Goal: Information Seeking & Learning: Learn about a topic

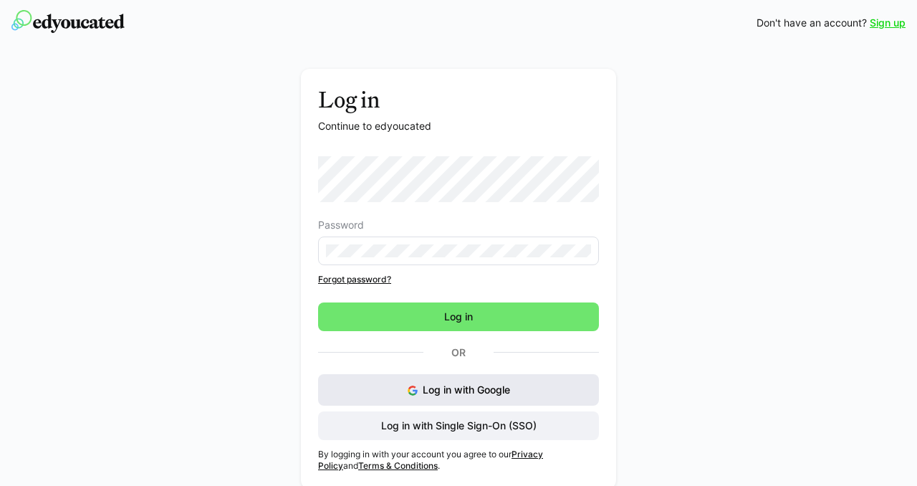
click at [446, 387] on span "Log in with Google" at bounding box center [466, 389] width 87 height 12
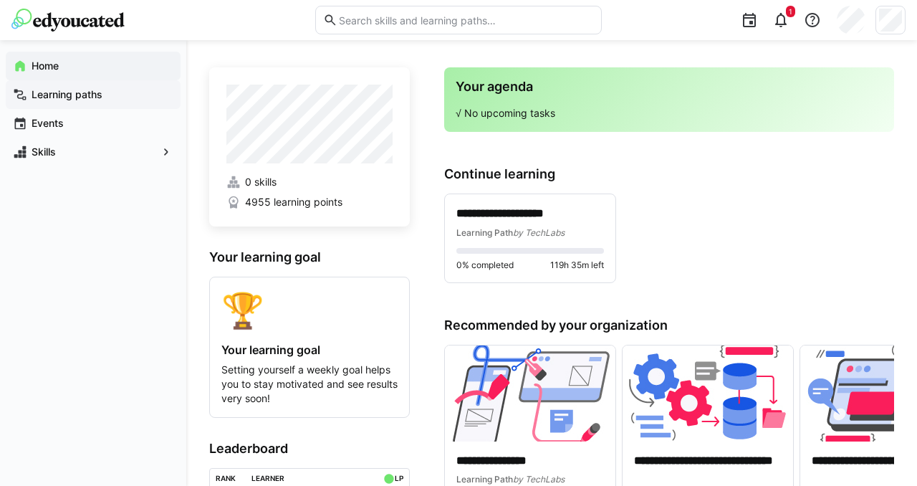
click at [80, 85] on div "Learning paths" at bounding box center [93, 94] width 175 height 29
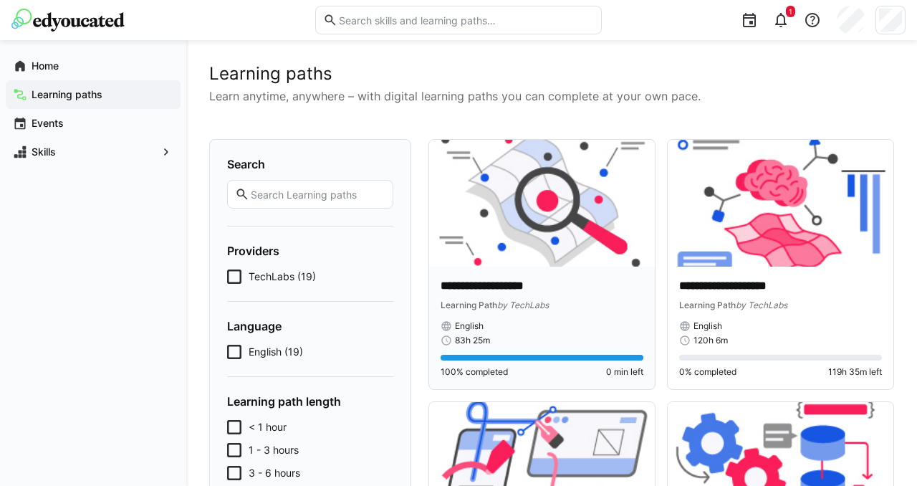
click at [495, 229] on img at bounding box center [542, 203] width 226 height 127
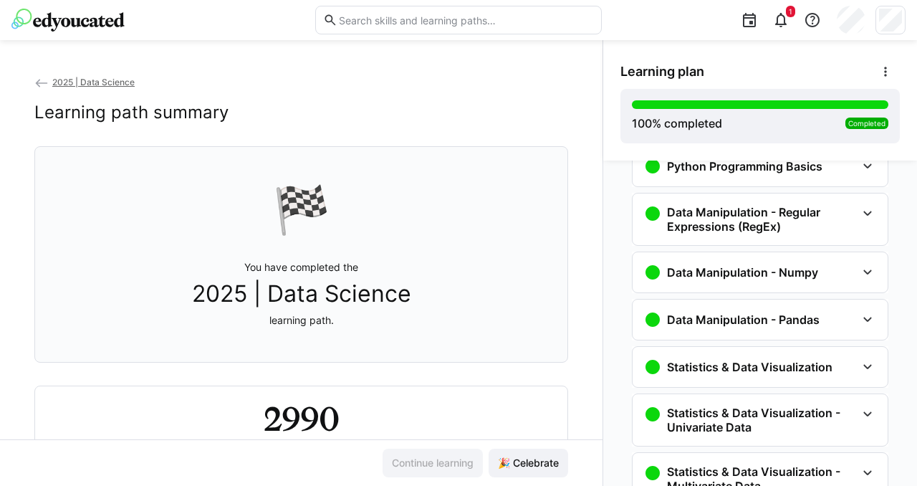
scroll to position [101, 0]
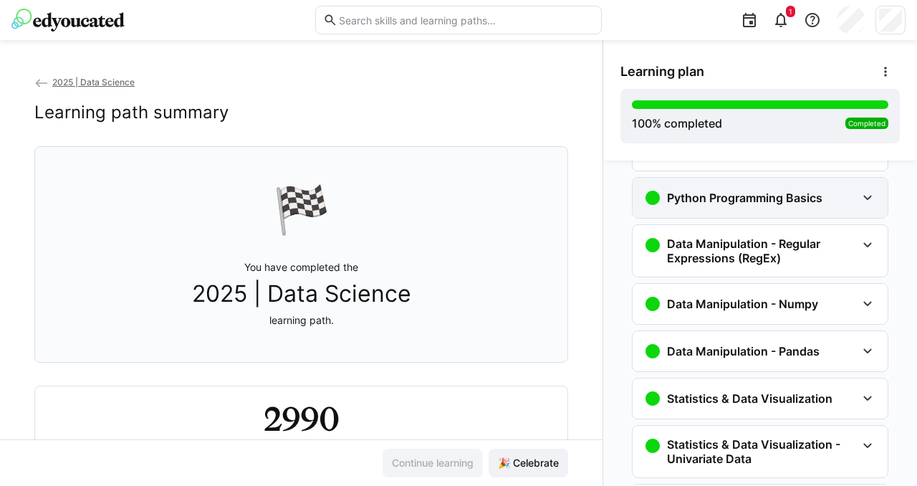
click at [862, 196] on eds-icon at bounding box center [867, 197] width 17 height 17
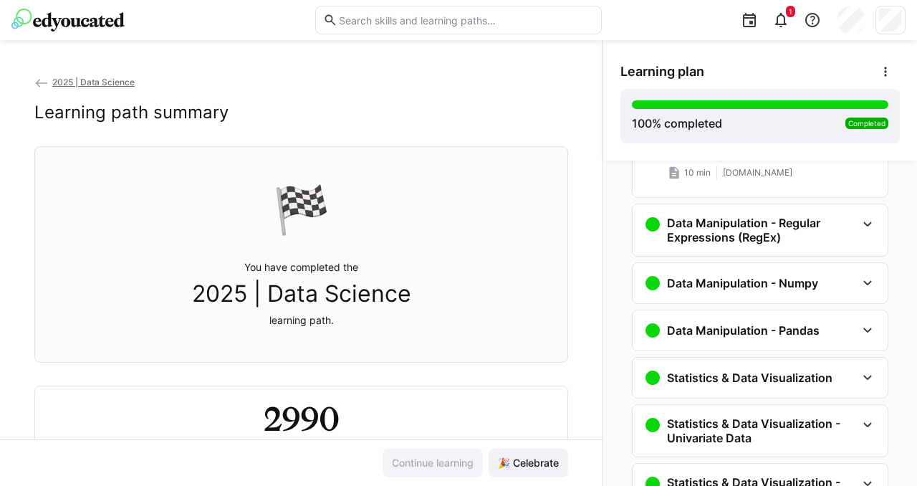
scroll to position [691, 0]
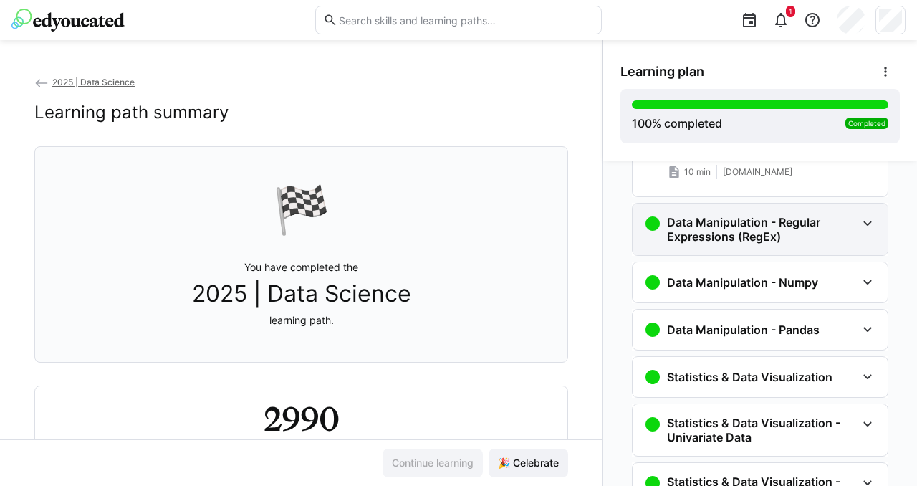
click at [859, 218] on eds-icon at bounding box center [867, 223] width 17 height 17
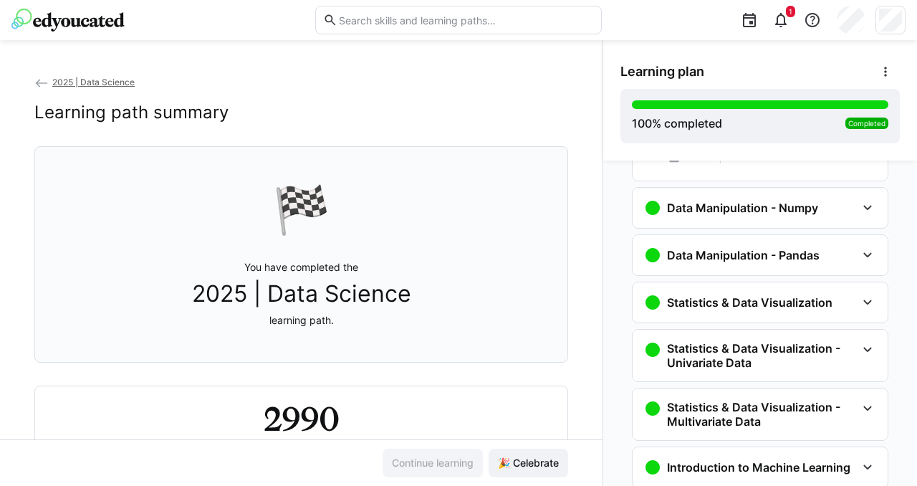
scroll to position [875, 0]
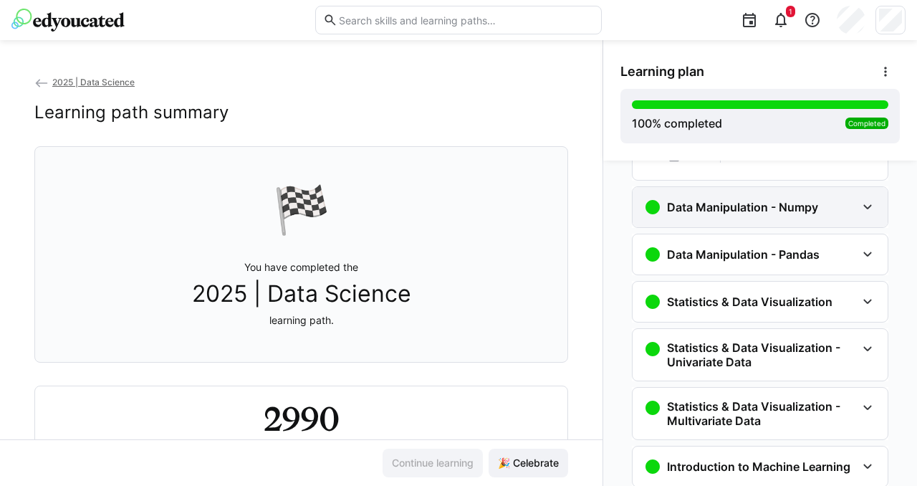
click at [859, 205] on eds-icon at bounding box center [867, 206] width 17 height 17
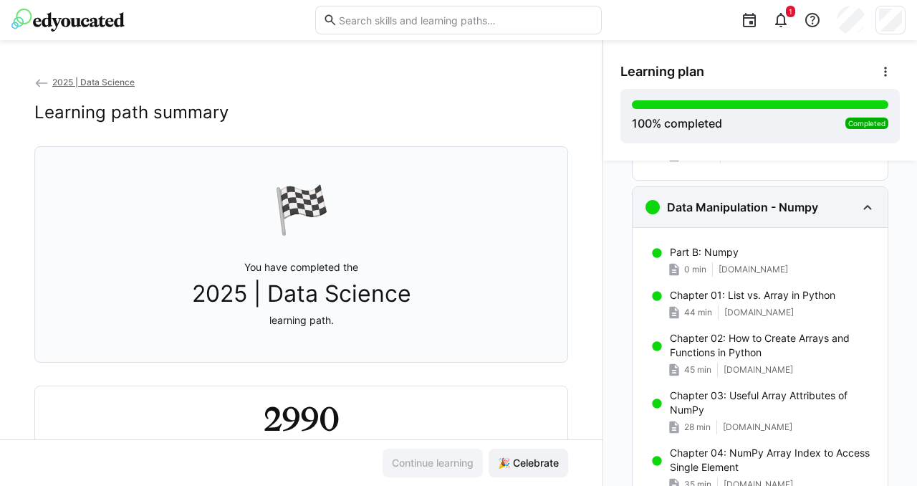
click at [859, 205] on eds-icon at bounding box center [867, 206] width 17 height 17
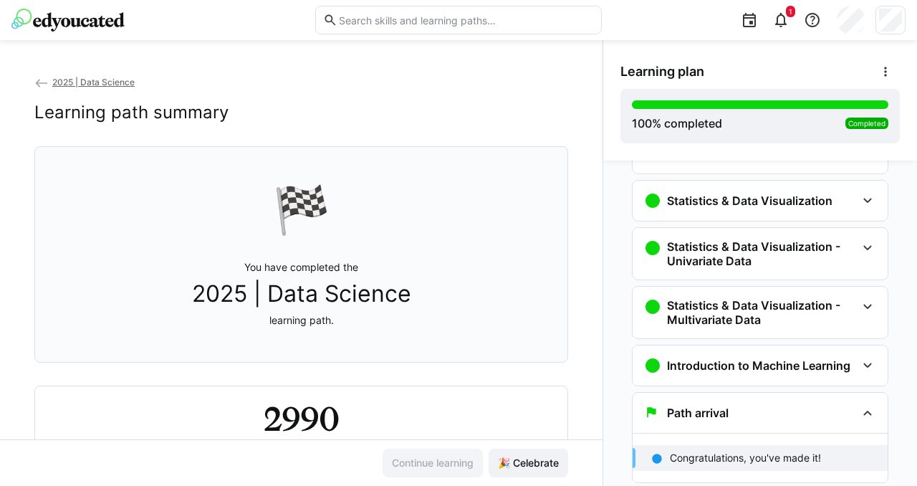
scroll to position [1018, 0]
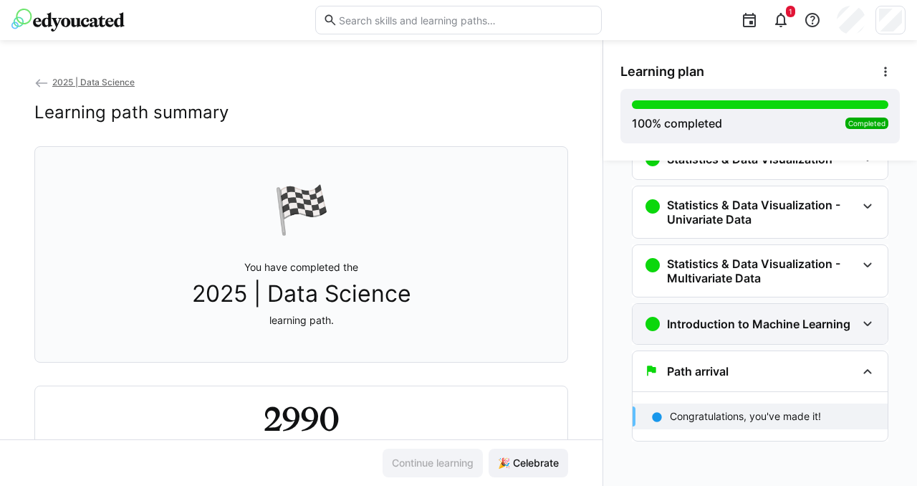
click at [862, 322] on eds-icon at bounding box center [867, 323] width 17 height 17
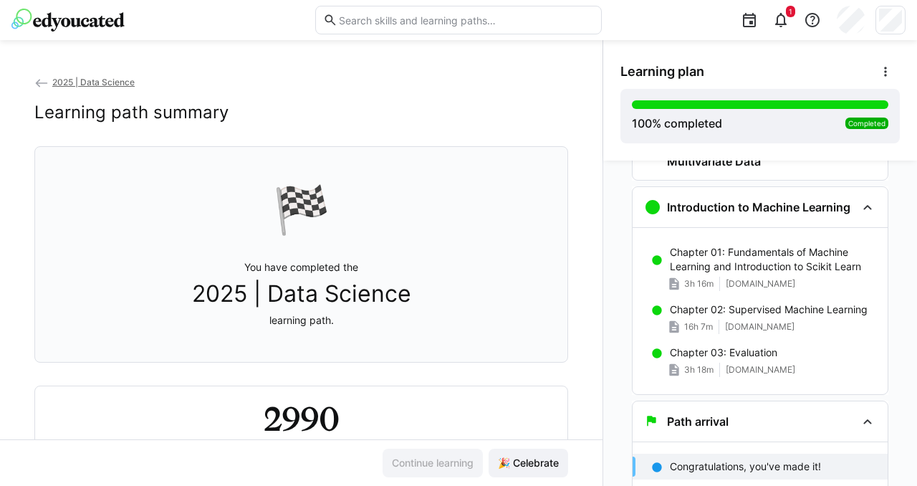
scroll to position [1136, 0]
